Goal: Task Accomplishment & Management: Manage account settings

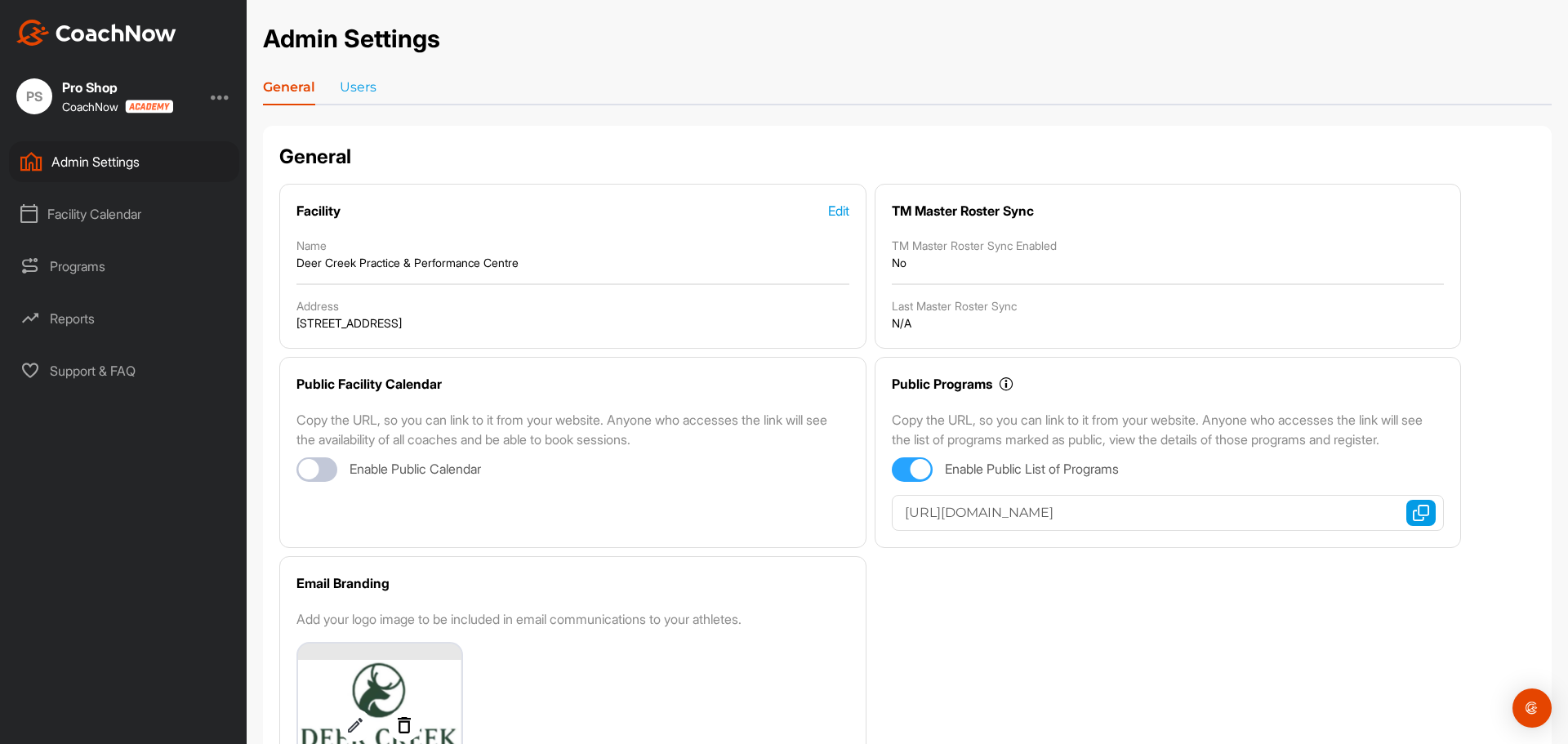
click at [116, 210] on div "Facility Calendar" at bounding box center [124, 213] width 230 height 41
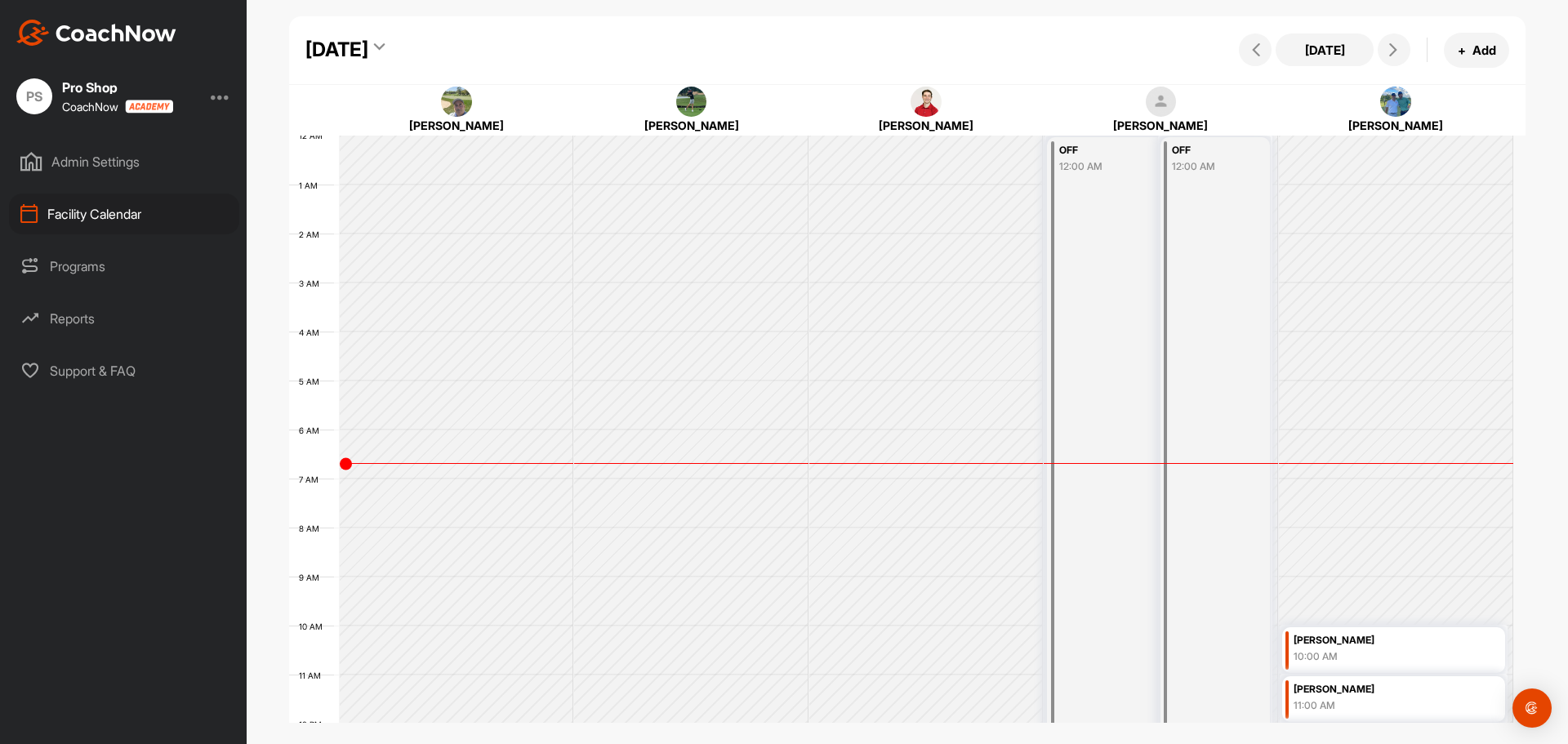
scroll to position [283, 0]
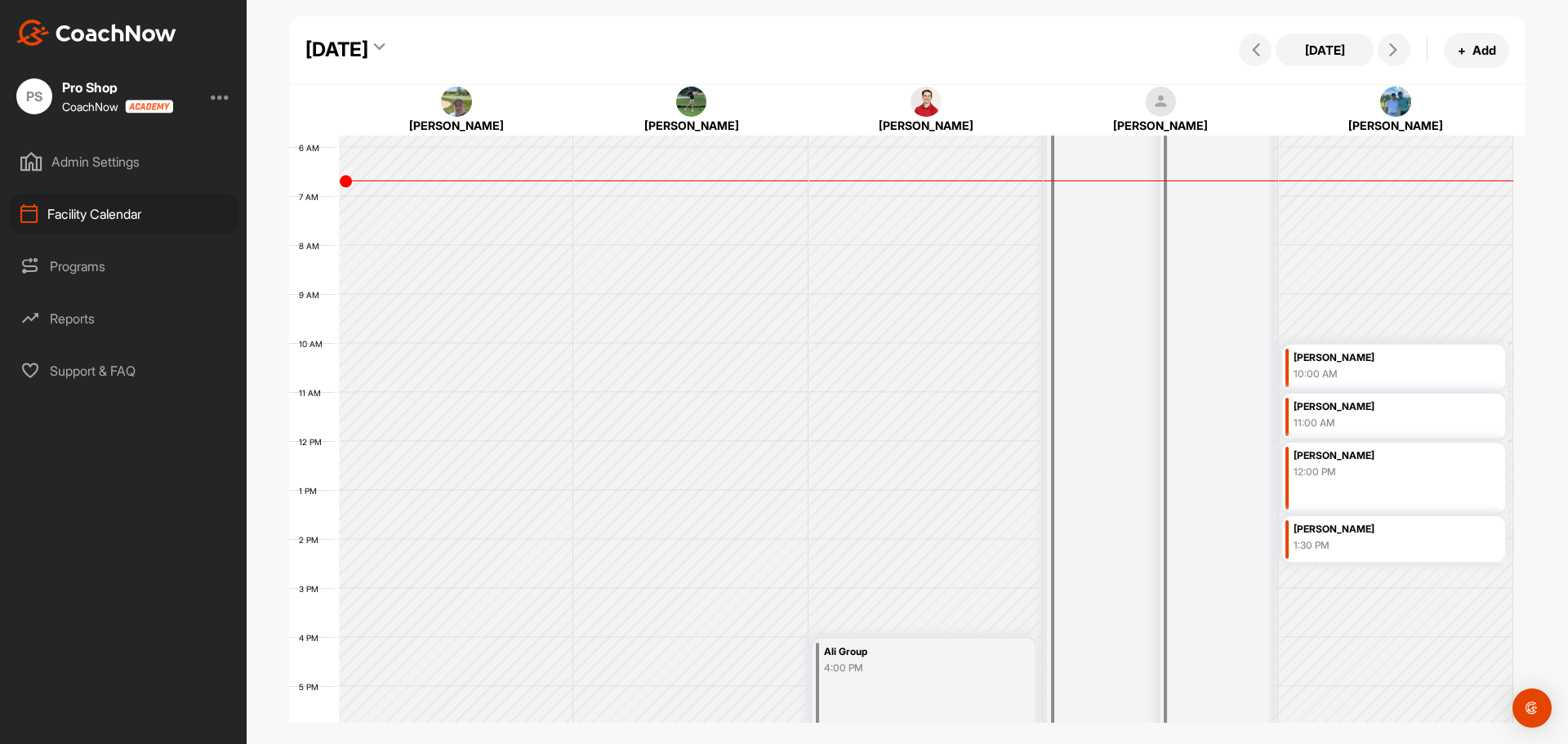
click at [98, 160] on div "Admin Settings" at bounding box center [124, 161] width 230 height 41
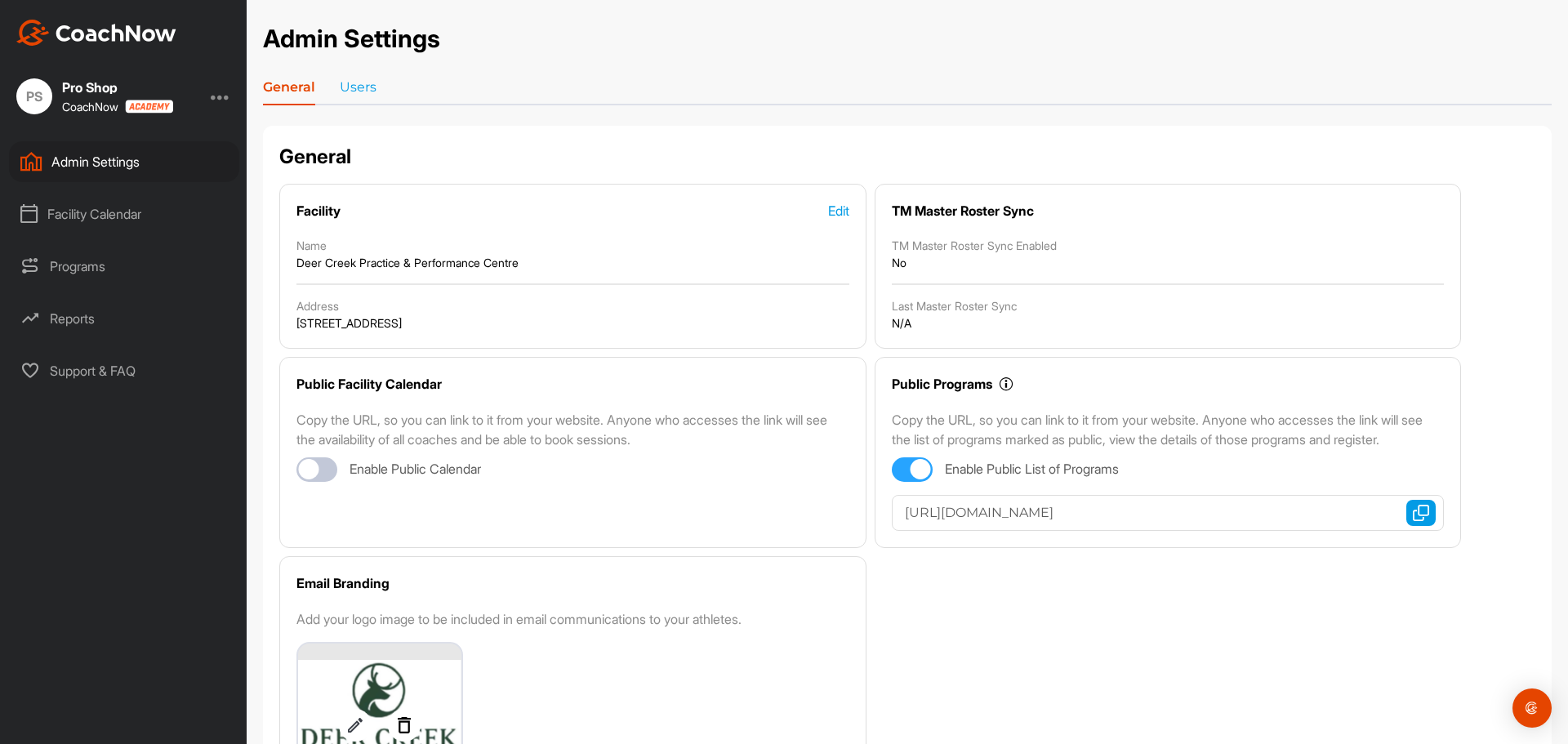
click at [112, 219] on div "Facility Calendar" at bounding box center [124, 213] width 230 height 41
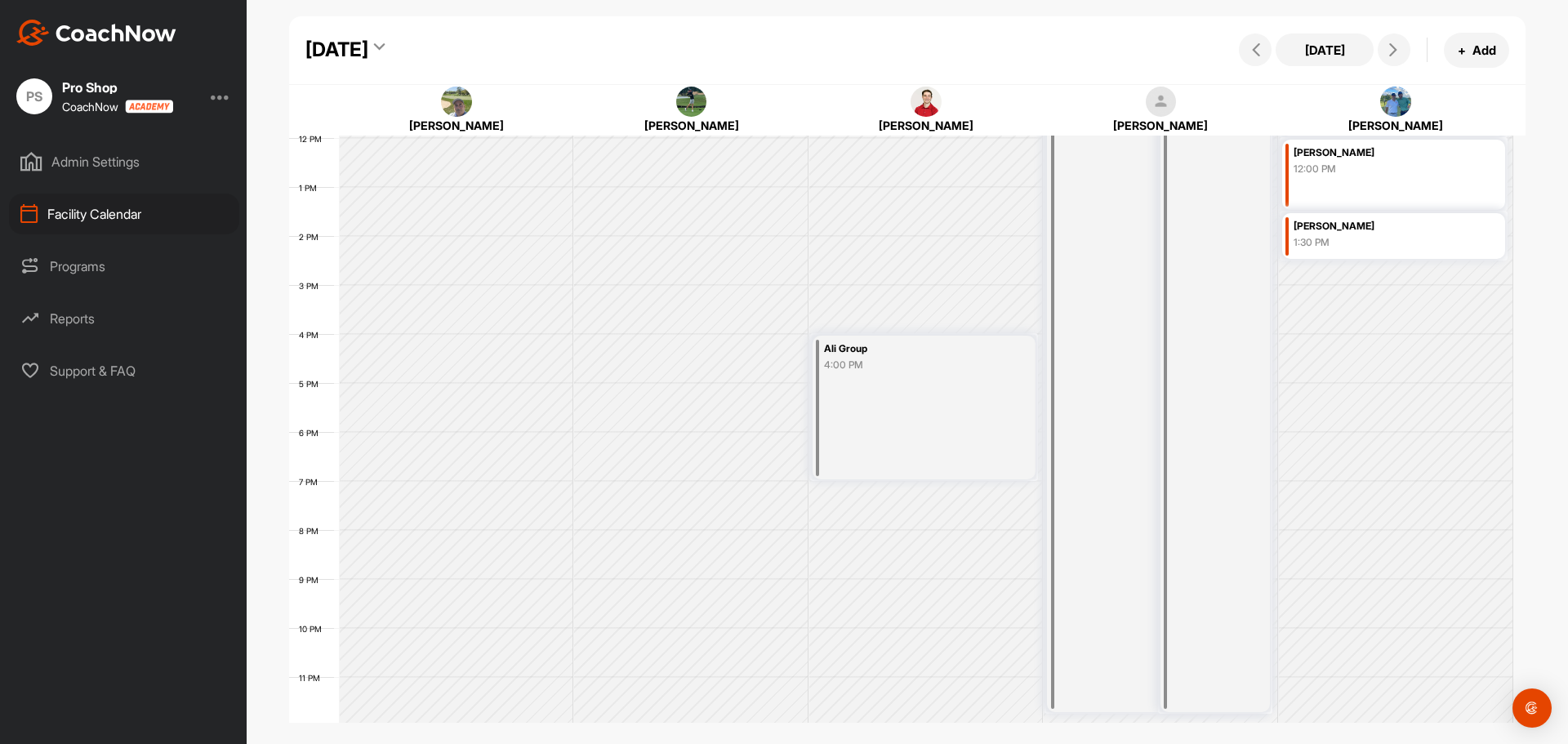
scroll to position [589, 0]
click at [863, 372] on div "Ali Group 4:00 PM" at bounding box center [925, 405] width 223 height 144
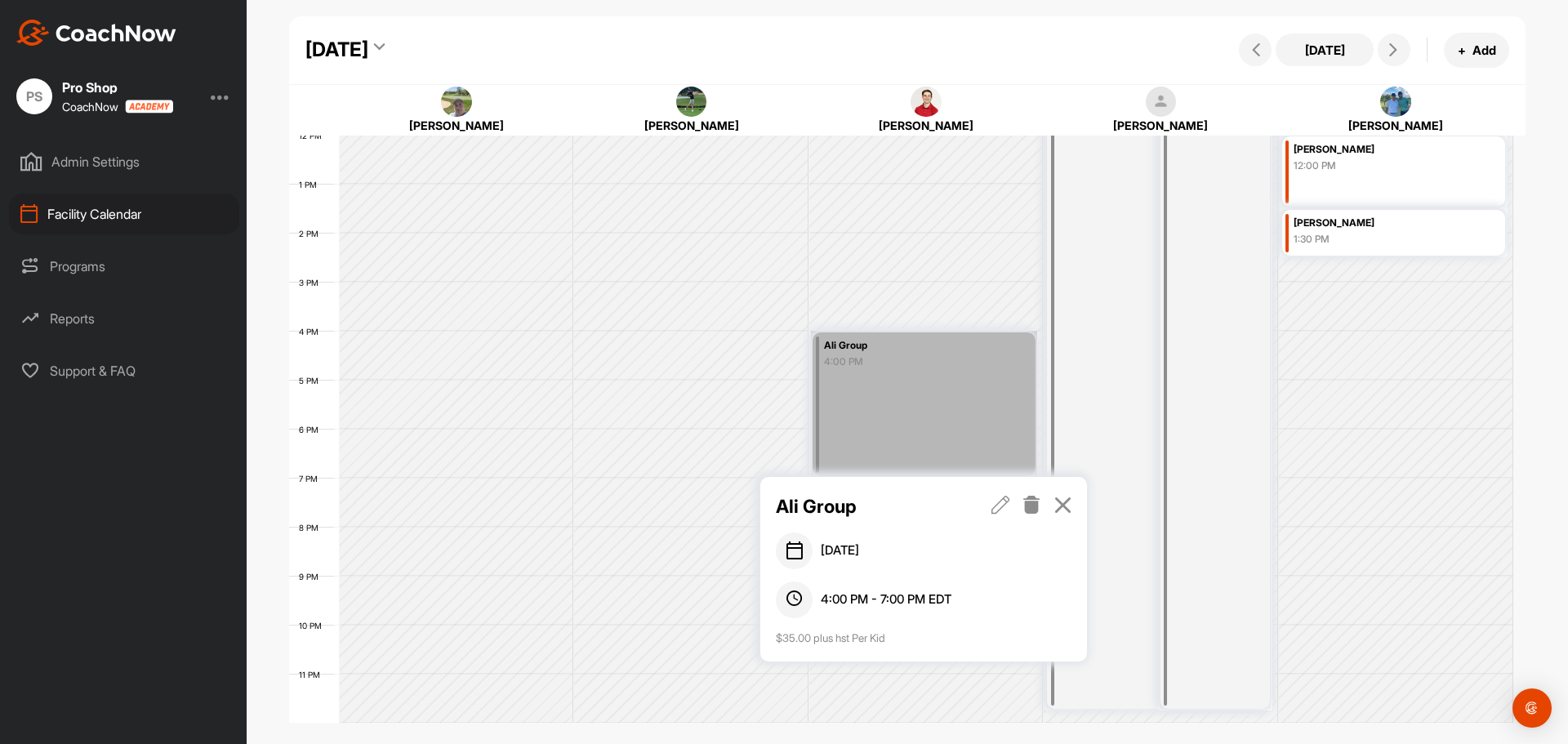
drag, startPoint x: 863, startPoint y: 372, endPoint x: 828, endPoint y: 368, distance: 35.2
click at [828, 368] on link "Ali Group 4:00 PM" at bounding box center [924, 404] width 226 height 146
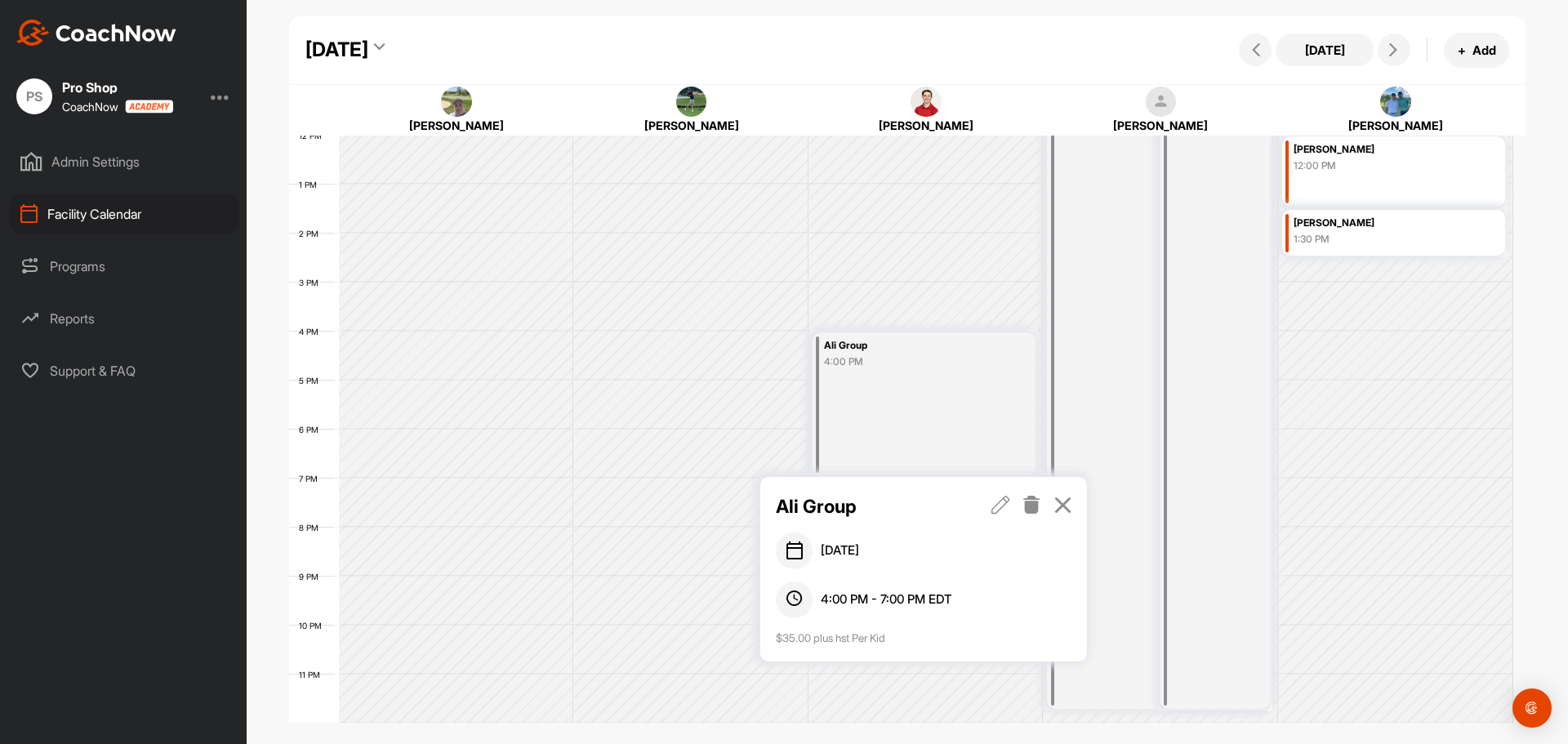
click at [1067, 513] on icon at bounding box center [1063, 505] width 19 height 18
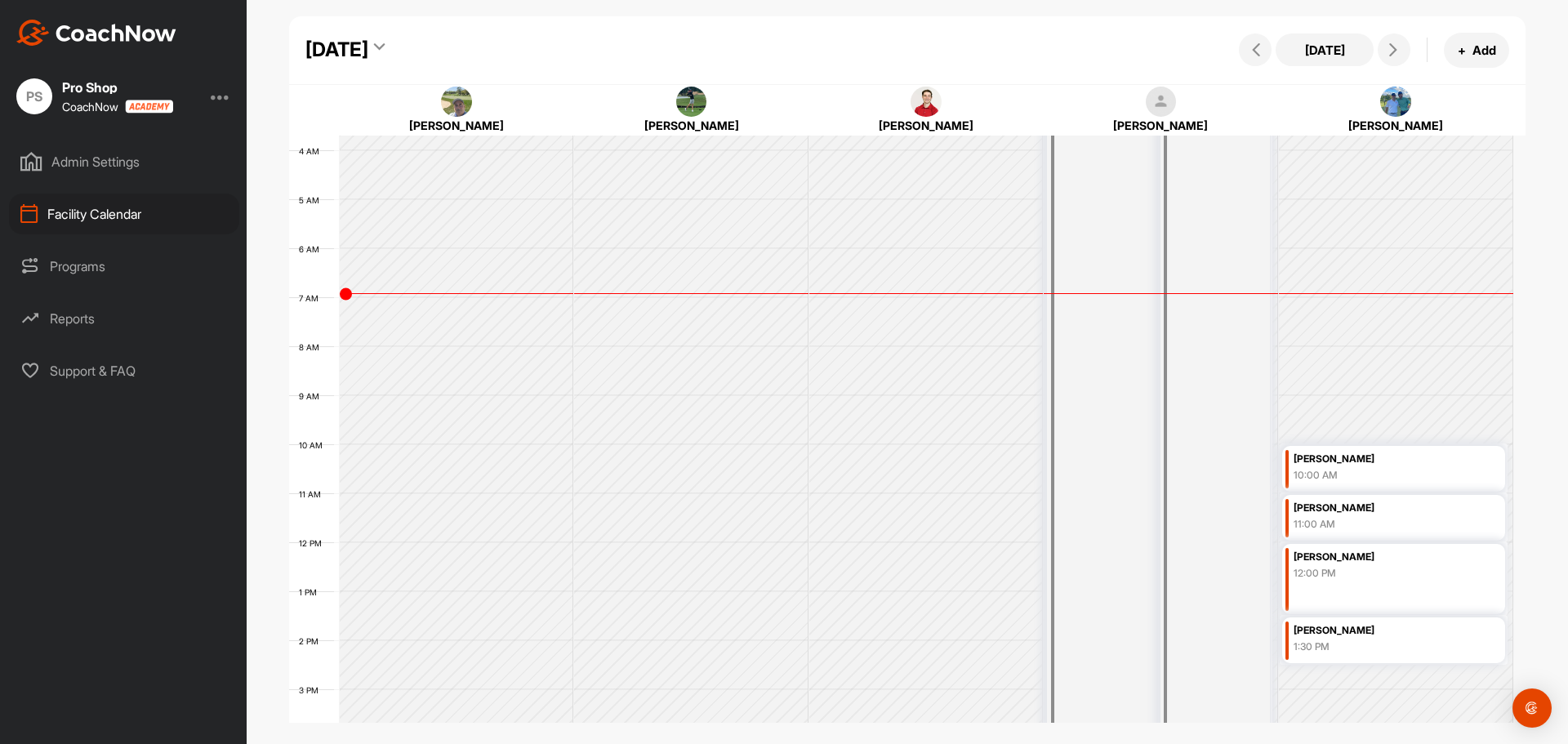
scroll to position [181, 0]
